Goal: Task Accomplishment & Management: Manage account settings

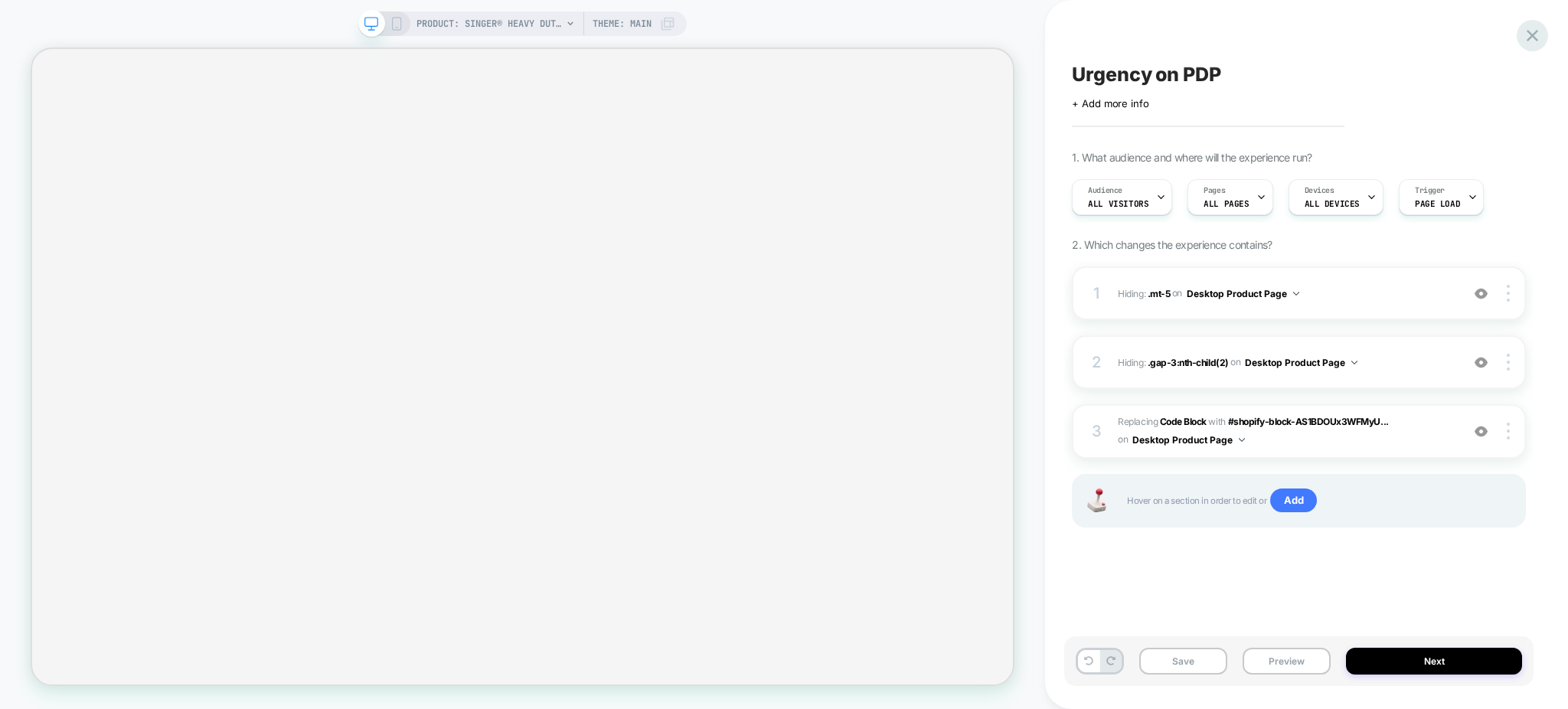
click at [1537, 37] on icon at bounding box center [1532, 35] width 20 height 20
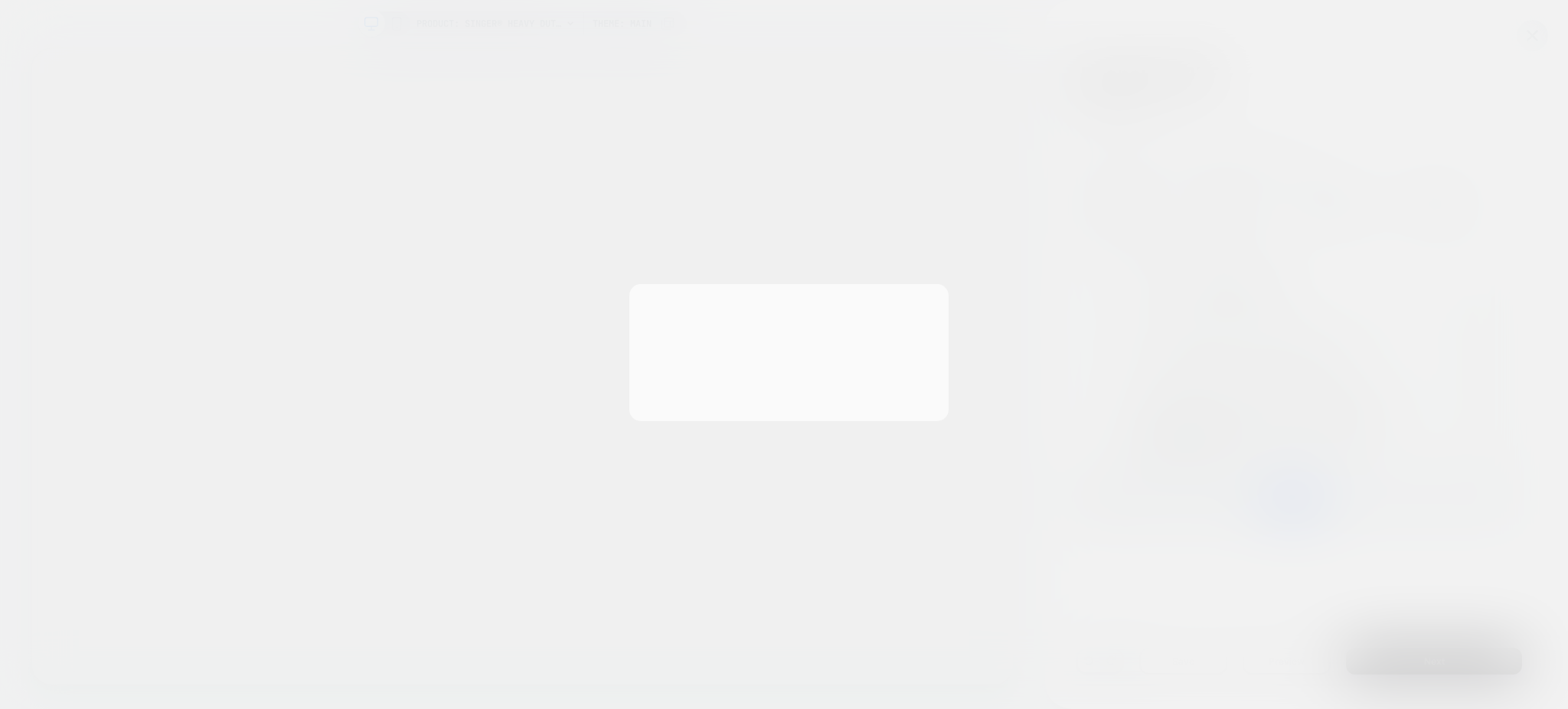
scroll to position [0, 1]
click at [709, 402] on button "Discard Changes" at bounding box center [708, 391] width 138 height 47
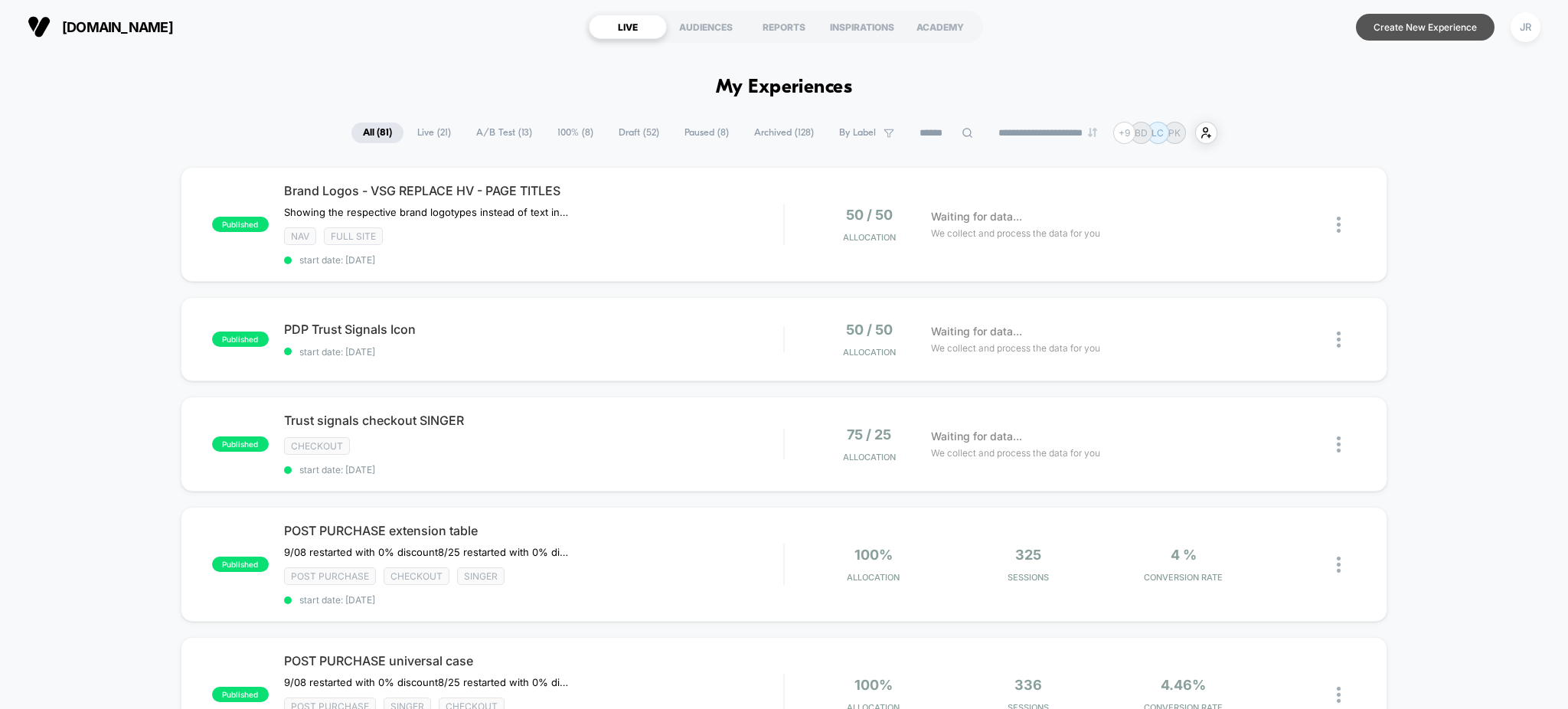
click at [1391, 32] on button "Create New Experience" at bounding box center [1425, 27] width 139 height 27
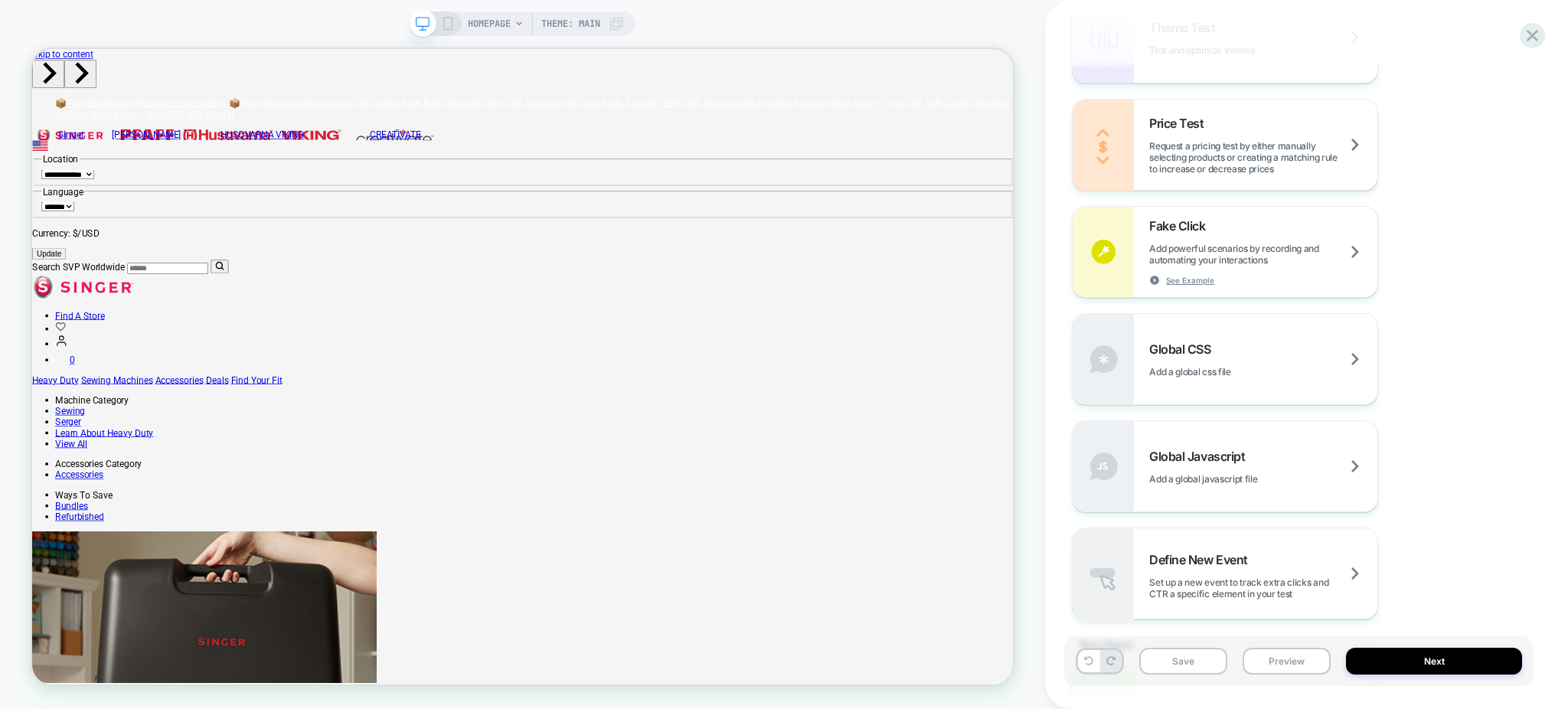
scroll to position [956, 0]
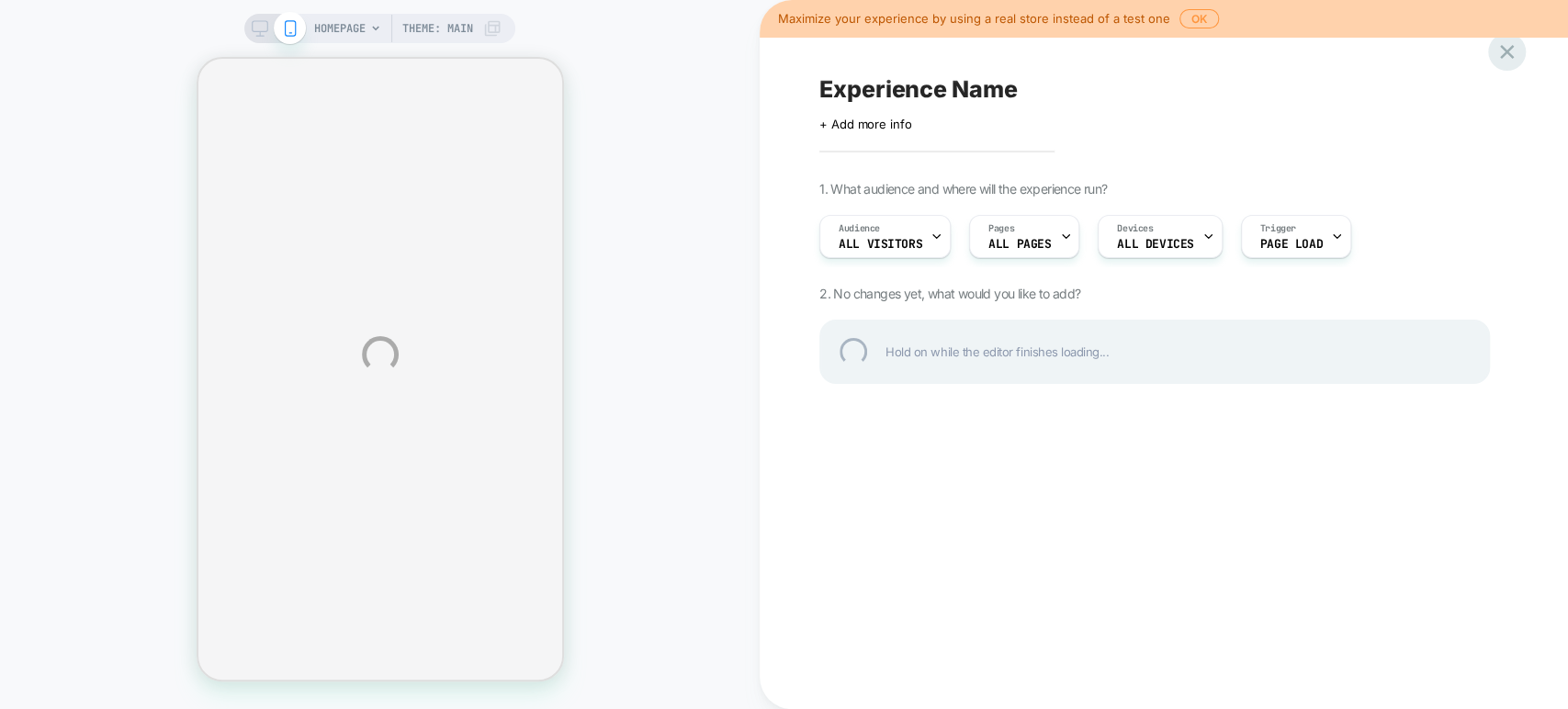
click at [1504, 56] on div at bounding box center [1506, 52] width 38 height 38
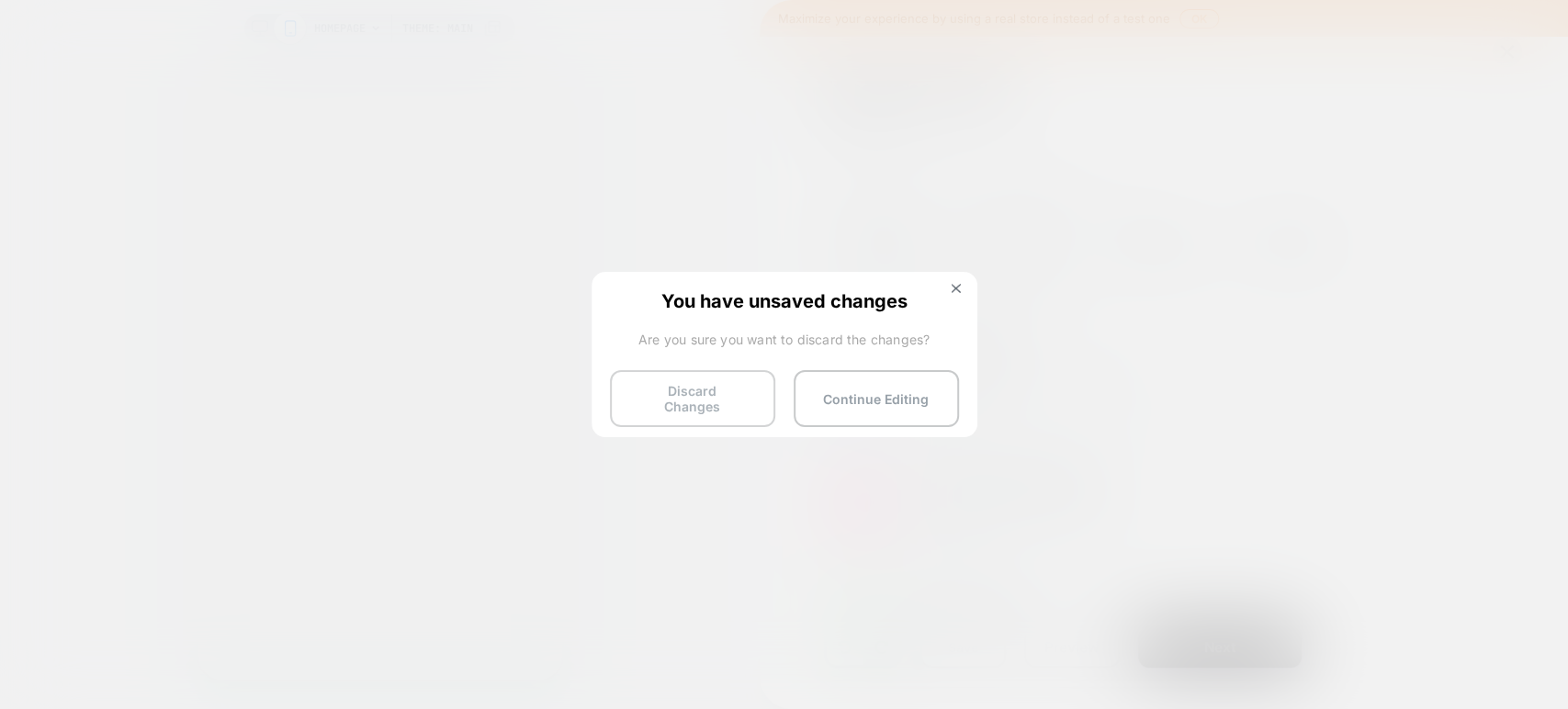
click at [750, 383] on button "Discard Changes" at bounding box center [692, 398] width 165 height 56
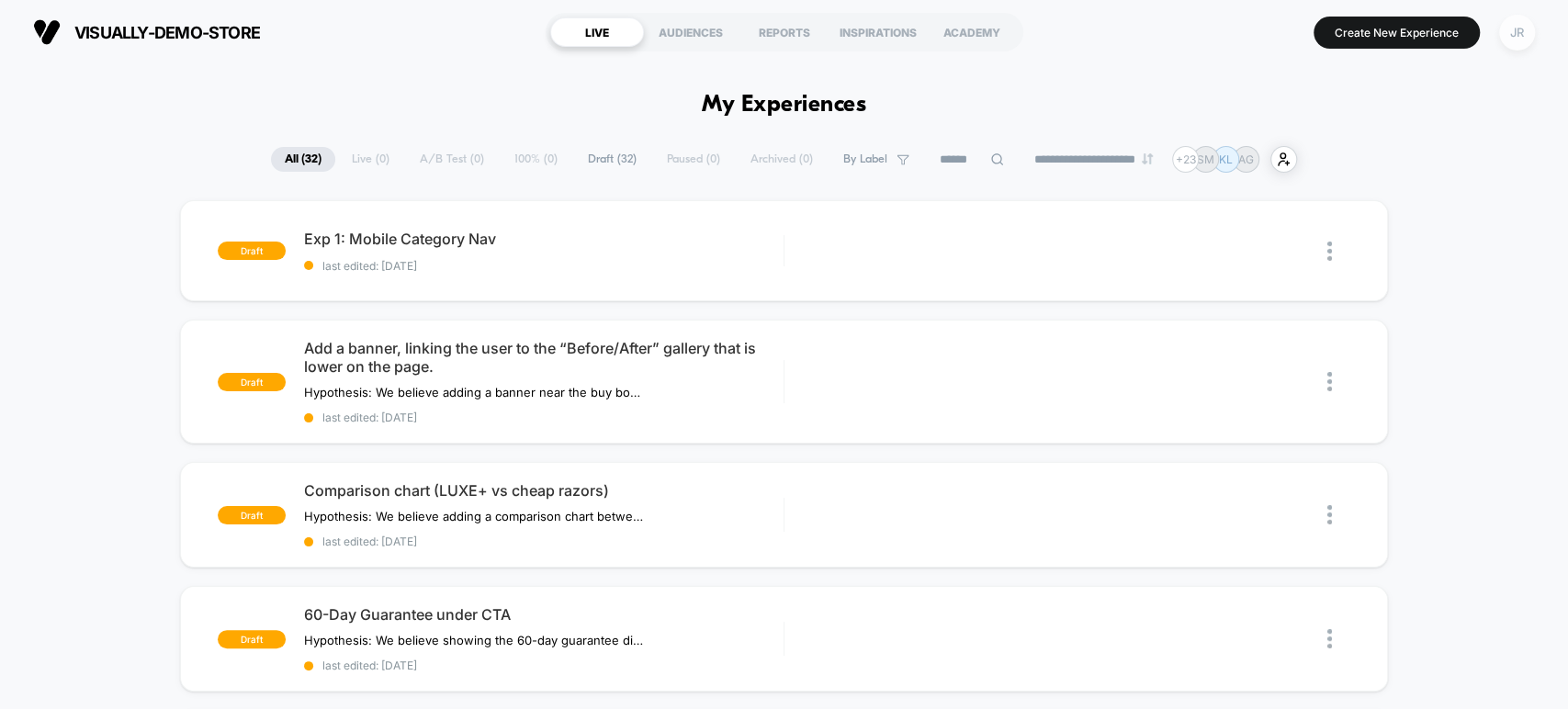
click at [1521, 28] on div "JR" at bounding box center [1516, 32] width 36 height 36
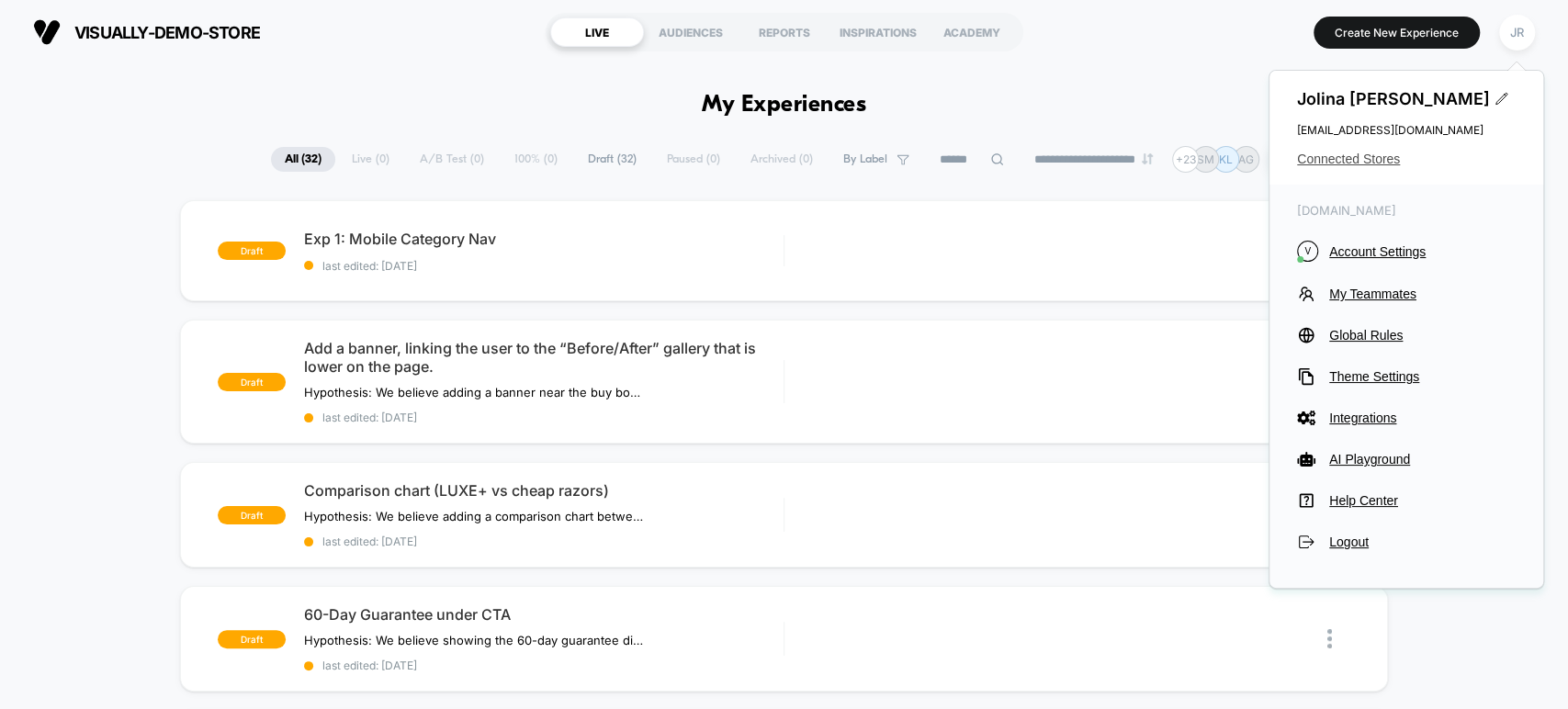
click at [1354, 160] on span "Connected Stores" at bounding box center [1405, 159] width 219 height 15
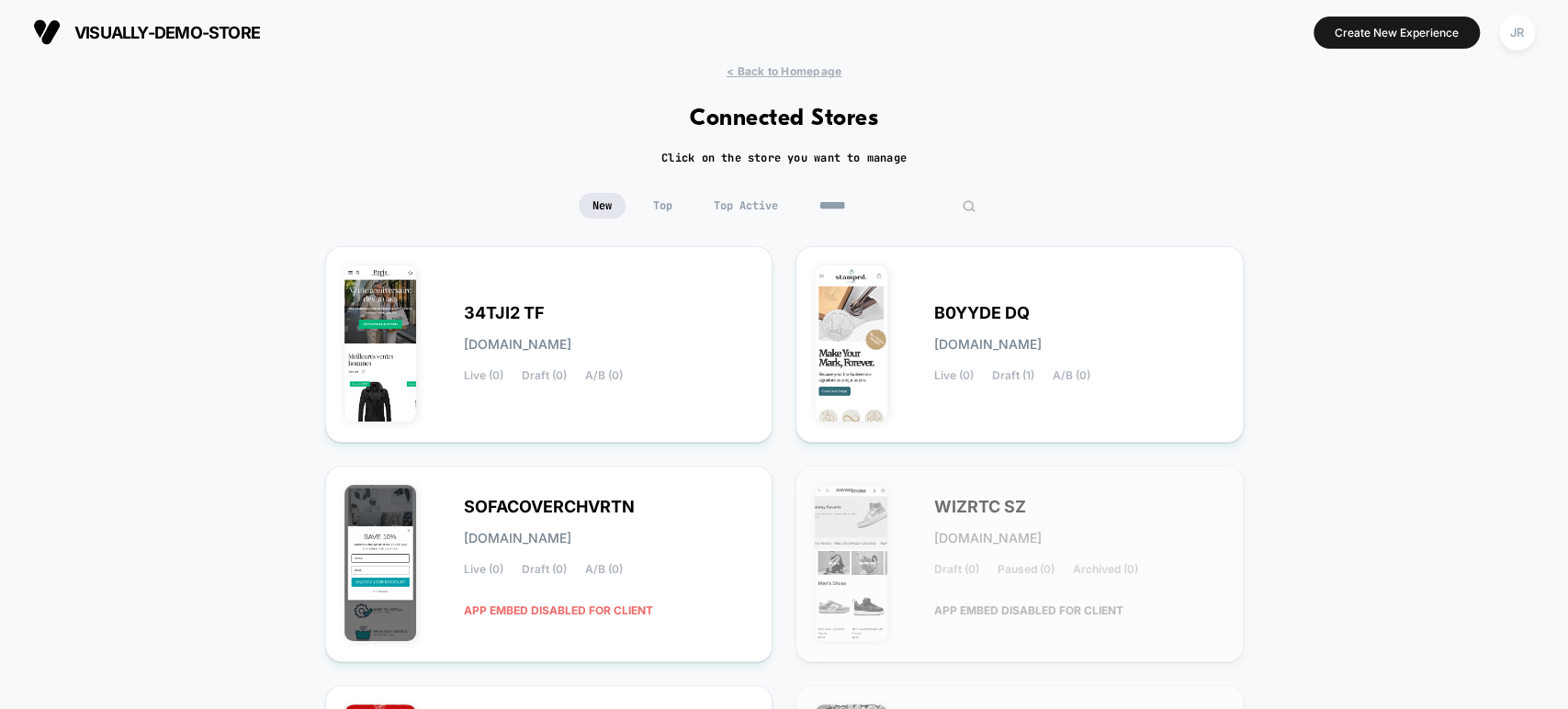
click at [901, 194] on input at bounding box center [896, 205] width 184 height 25
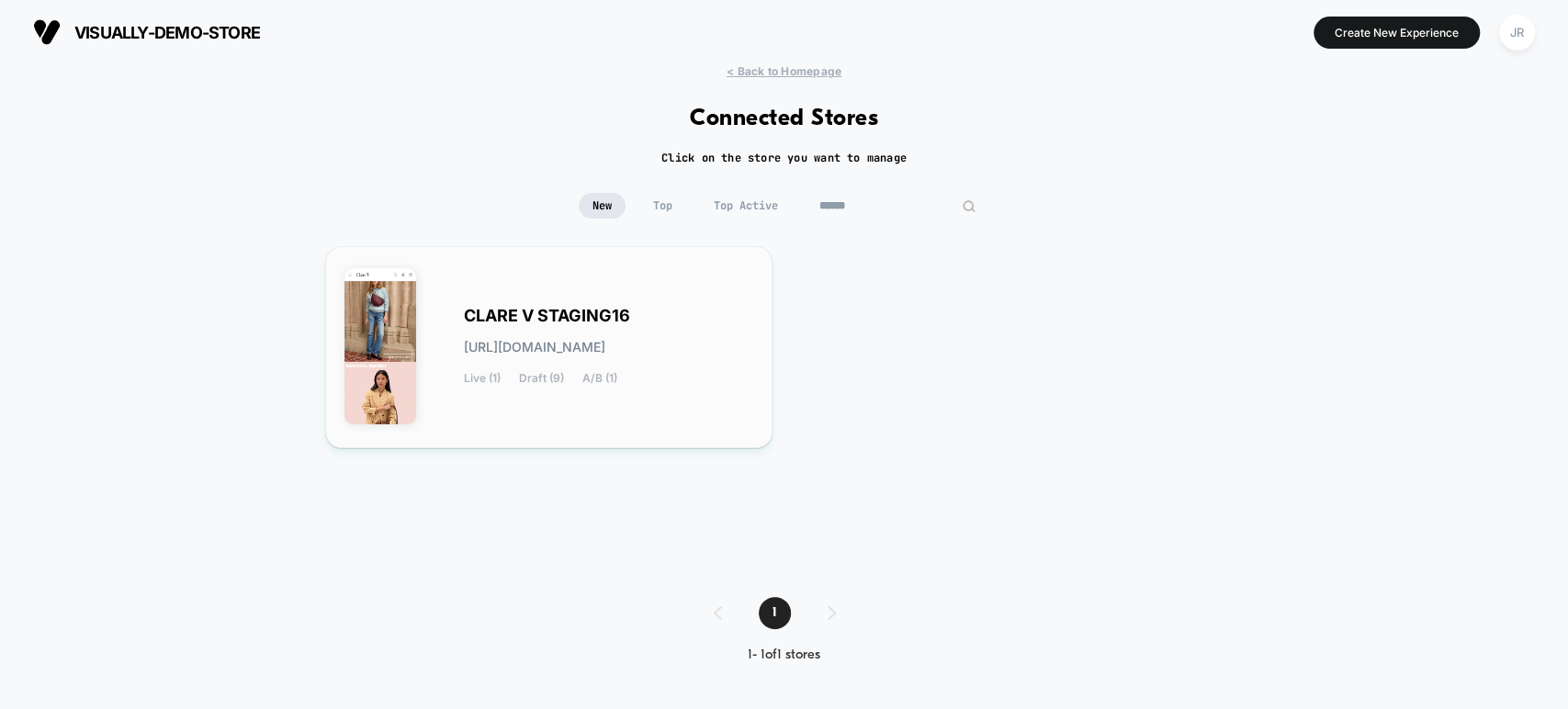
type input "******"
click at [665, 398] on div "[PERSON_NAME] STAGING16 [URL][DOMAIN_NAME] Live (1) Draft (9) A/B (1)" at bounding box center [549, 348] width 410 height 164
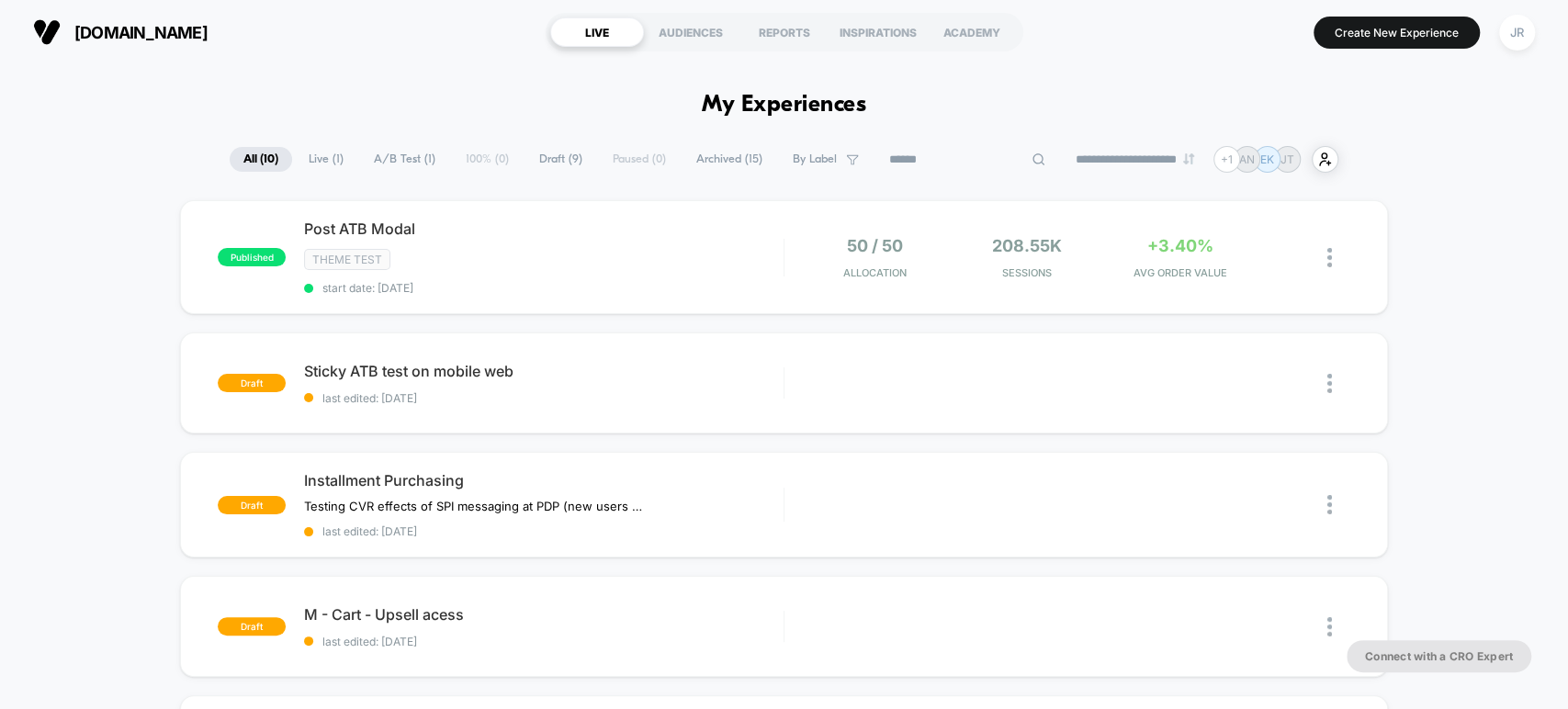
click at [950, 155] on input at bounding box center [966, 160] width 184 height 22
paste input "**********"
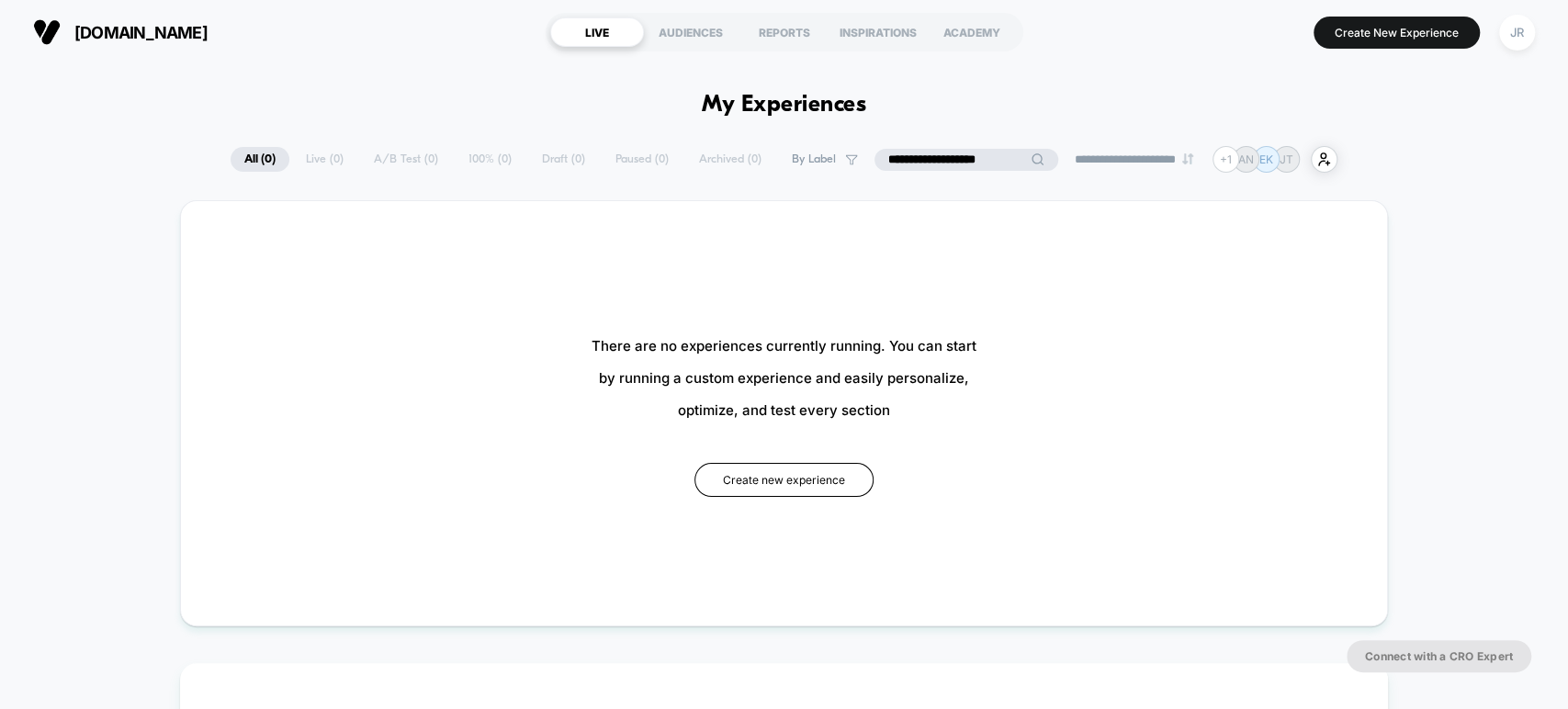
type input "**********"
click at [786, 35] on div "REPORTS" at bounding box center [784, 32] width 93 height 29
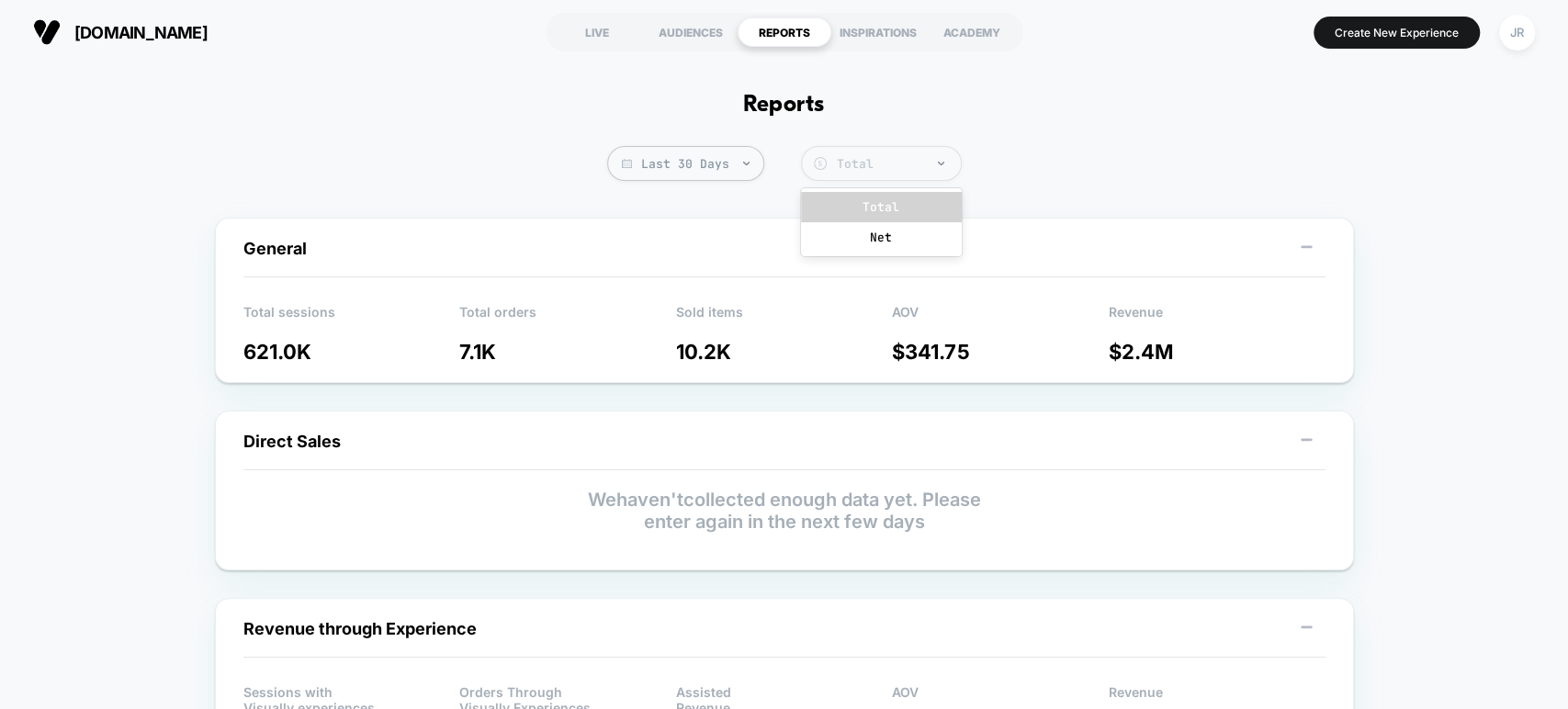
click at [875, 166] on div "Total" at bounding box center [894, 164] width 115 height 16
drag, startPoint x: 731, startPoint y: 143, endPoint x: 740, endPoint y: 165, distance: 23.8
click at [740, 165] on span "Last 30 Days" at bounding box center [685, 164] width 157 height 35
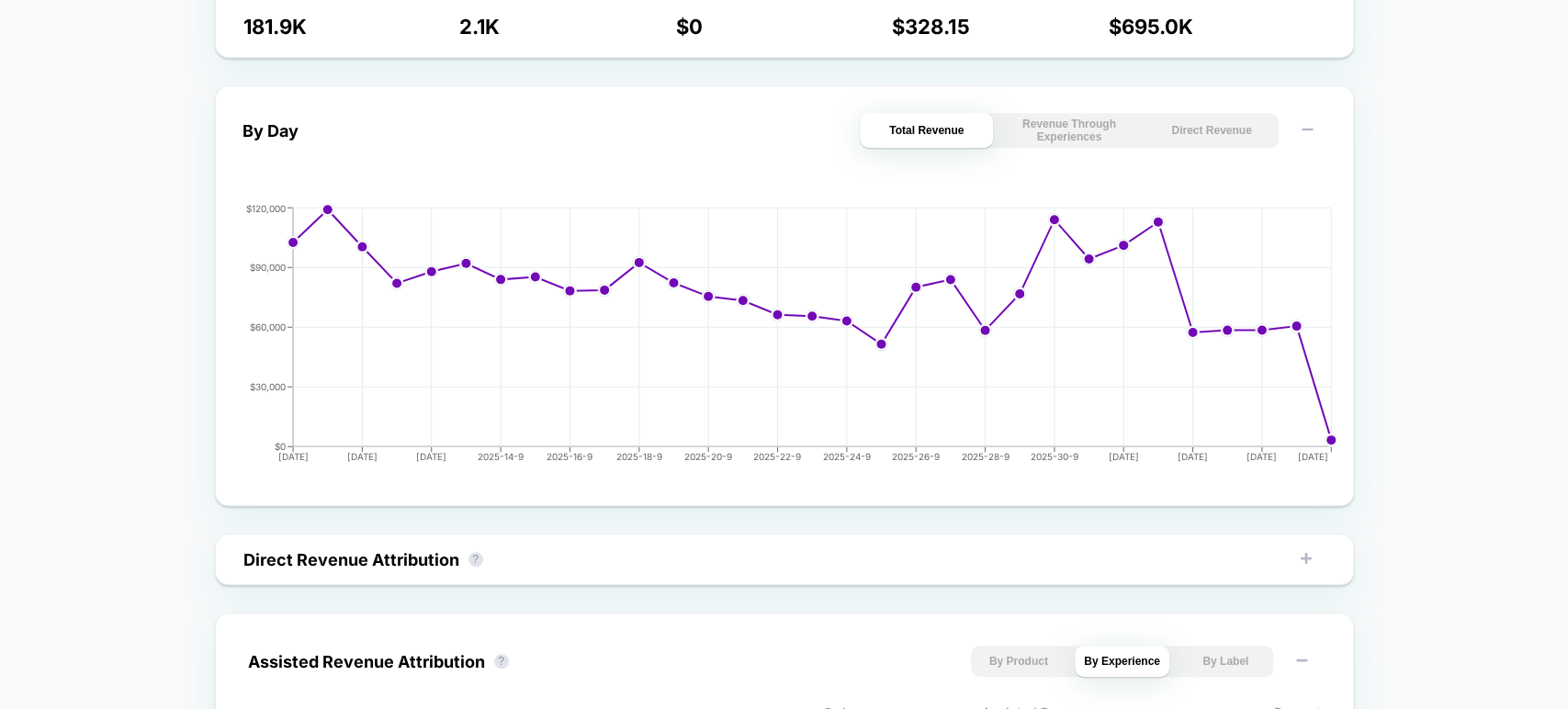
scroll to position [730, 0]
click at [1304, 557] on rect at bounding box center [1305, 555] width 3 height 11
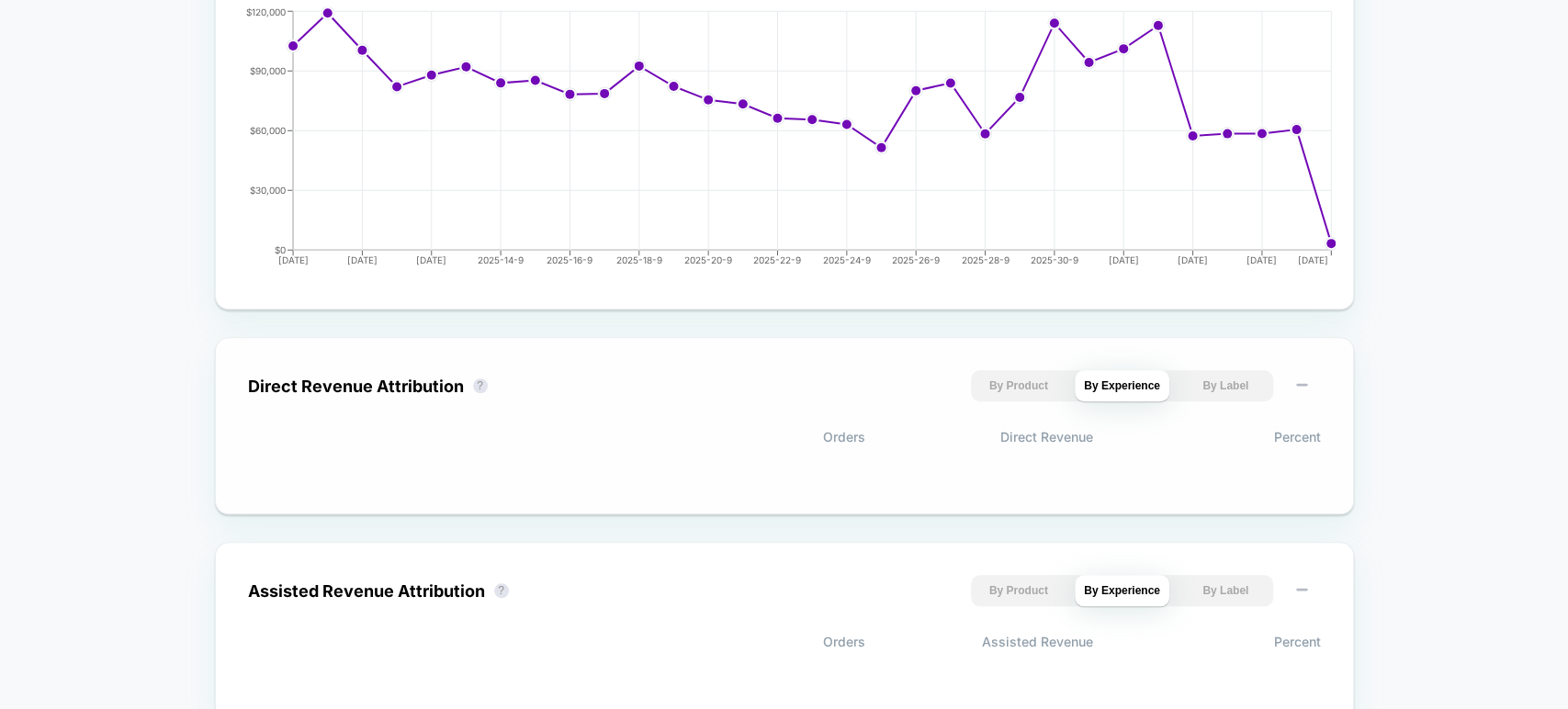
scroll to position [935, 0]
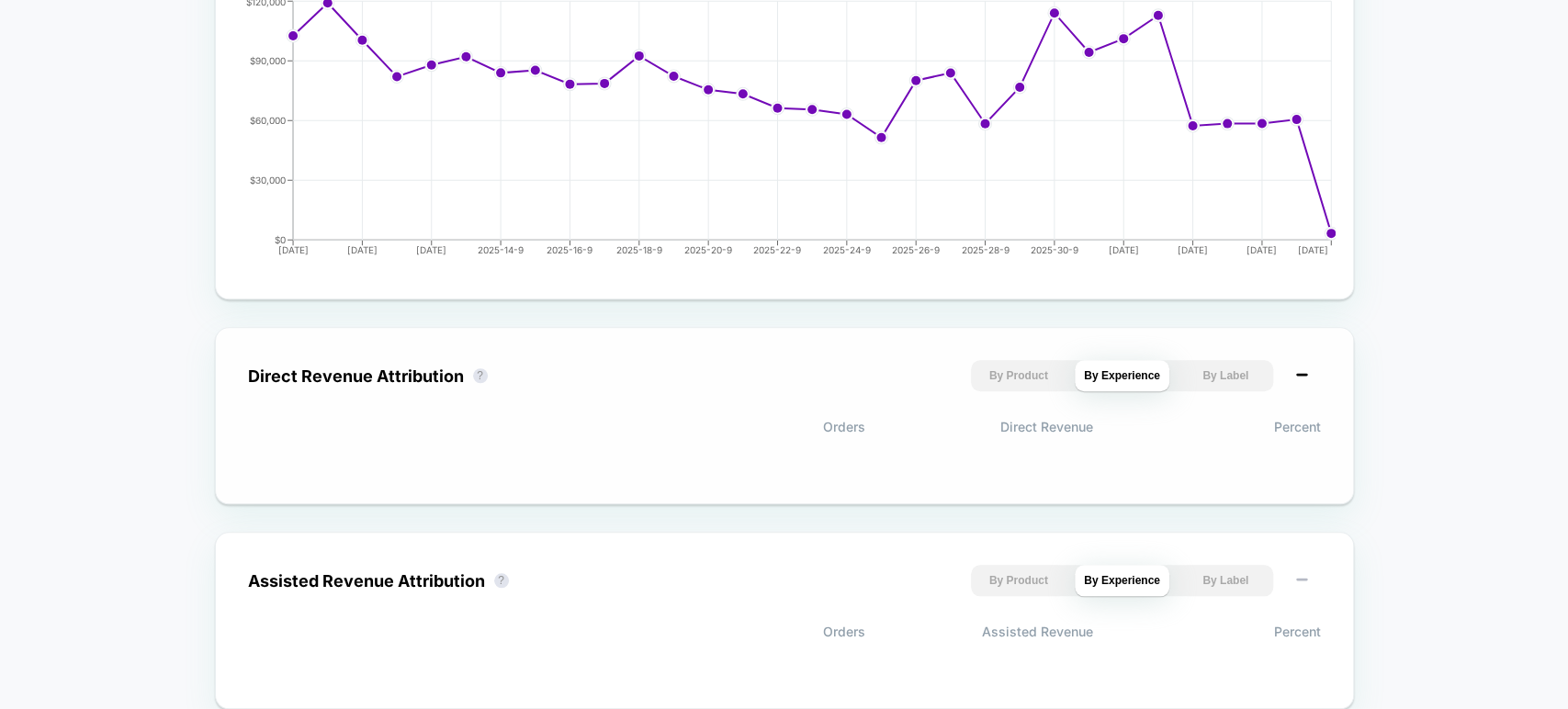
click at [1308, 372] on icon at bounding box center [1300, 375] width 18 height 19
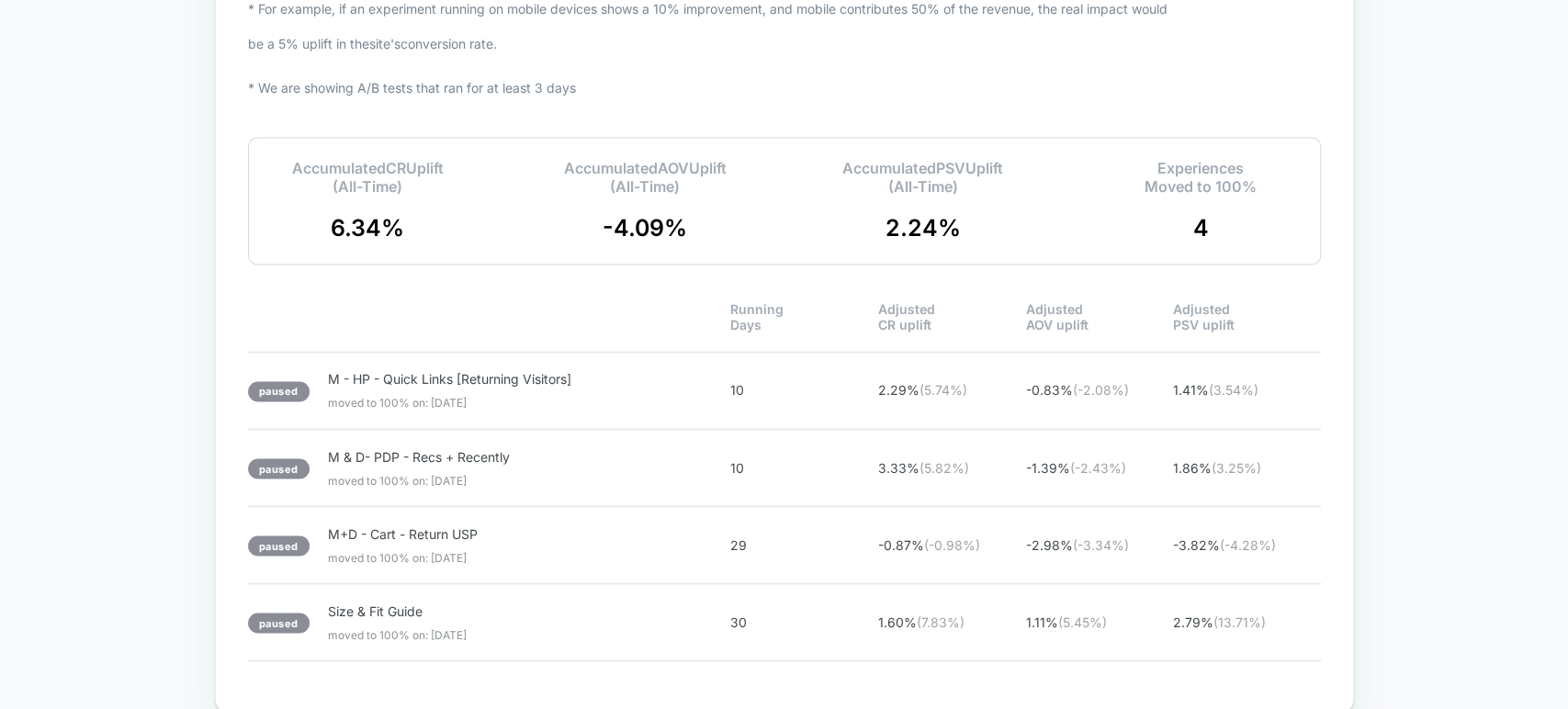
scroll to position [1957, 0]
